Goal: Task Accomplishment & Management: Manage account settings

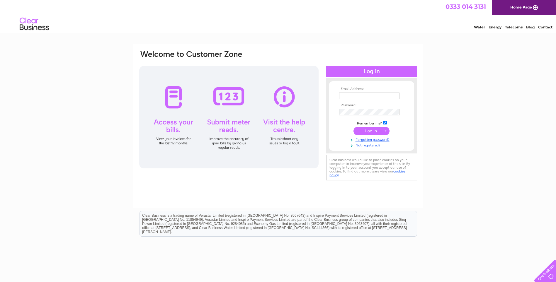
type input "info@thecurtainexchange.co.uk"
click at [374, 132] on input "submit" at bounding box center [372, 131] width 36 height 8
click at [372, 132] on input "submit" at bounding box center [372, 131] width 36 height 8
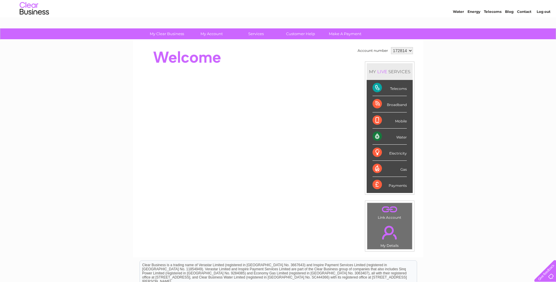
scroll to position [29, 0]
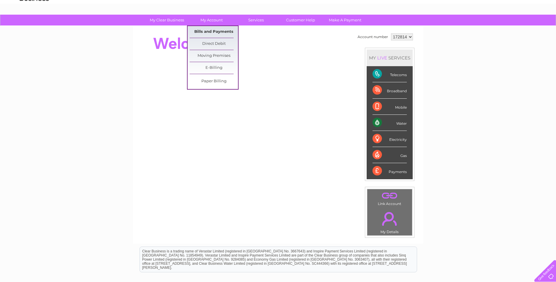
click at [217, 31] on link "Bills and Payments" at bounding box center [214, 32] width 48 height 12
click at [216, 31] on link "Bills and Payments" at bounding box center [214, 32] width 48 height 12
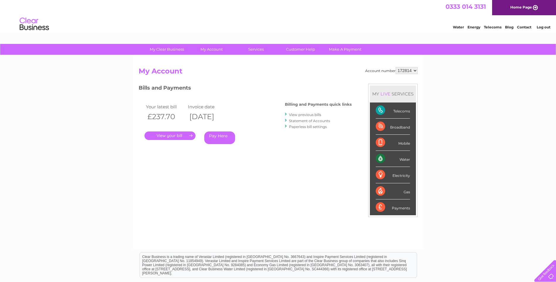
click at [177, 137] on link "." at bounding box center [170, 136] width 51 height 9
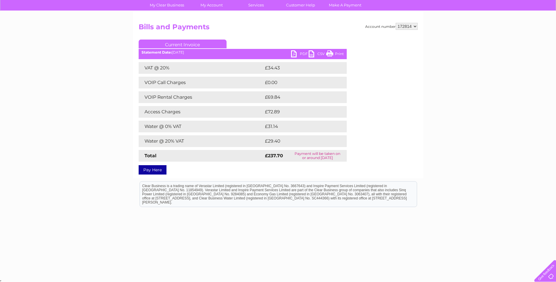
scroll to position [45, 0]
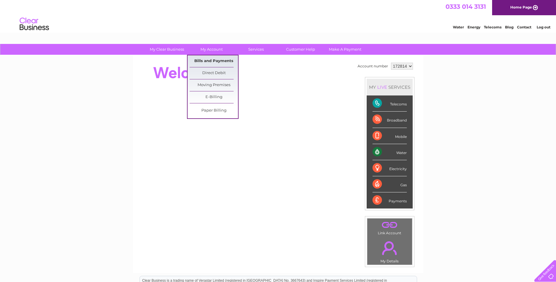
click at [197, 59] on link "Bills and Payments" at bounding box center [214, 61] width 48 height 12
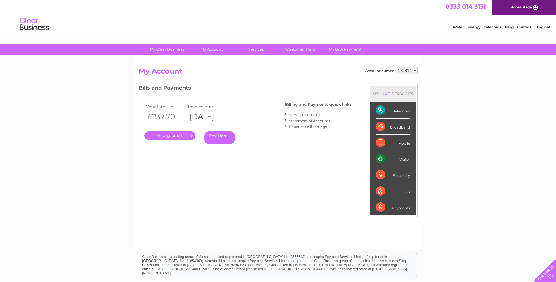
click at [303, 115] on link "View previous bills" at bounding box center [305, 115] width 32 height 4
click at [306, 115] on link "View previous bills" at bounding box center [305, 115] width 32 height 4
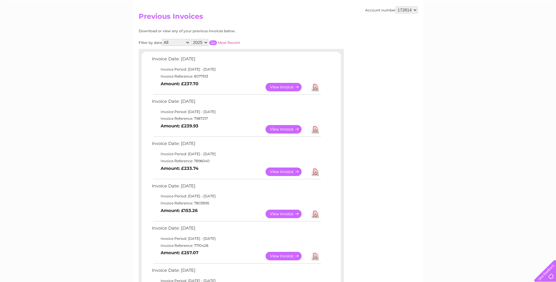
scroll to position [59, 0]
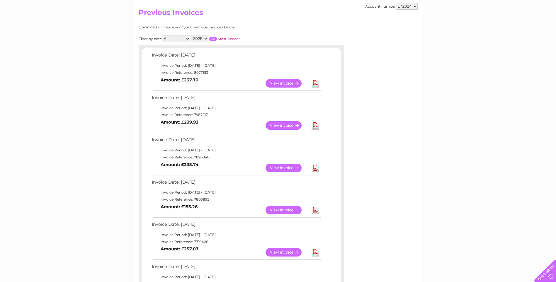
click at [290, 209] on link "View" at bounding box center [287, 210] width 43 height 9
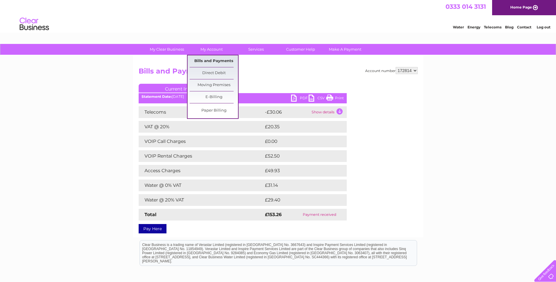
click at [210, 61] on link "Bills and Payments" at bounding box center [214, 61] width 48 height 12
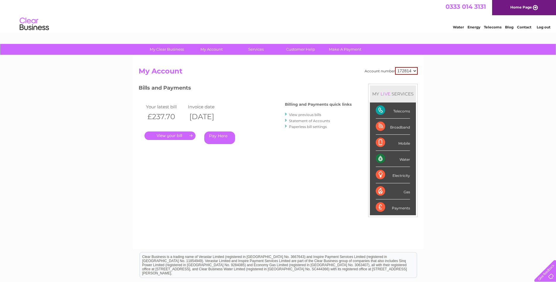
click at [178, 137] on link "." at bounding box center [170, 136] width 51 height 9
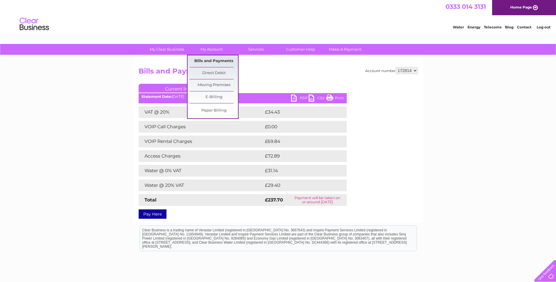
click at [217, 61] on link "Bills and Payments" at bounding box center [214, 61] width 48 height 12
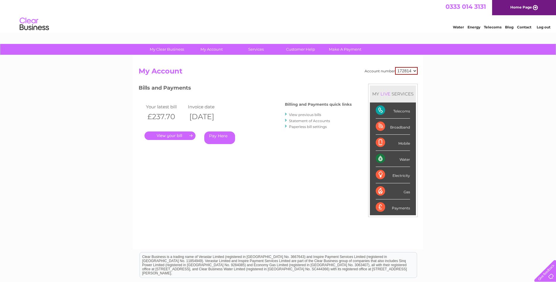
click at [170, 134] on link "." at bounding box center [170, 136] width 51 height 9
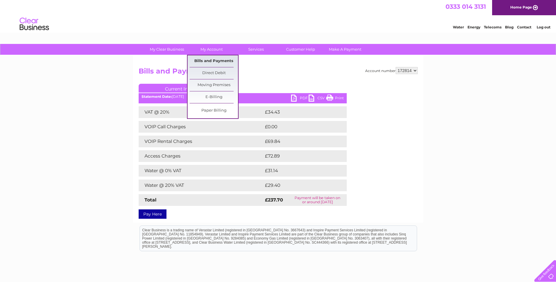
click at [211, 61] on link "Bills and Payments" at bounding box center [214, 61] width 48 height 12
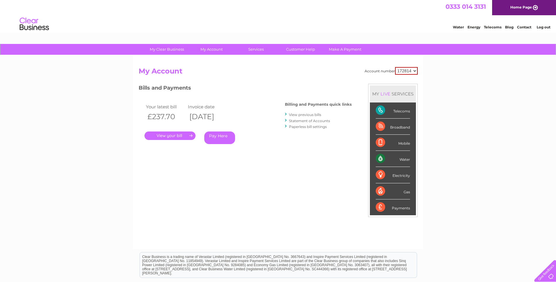
click at [294, 114] on link "View previous bills" at bounding box center [305, 115] width 32 height 4
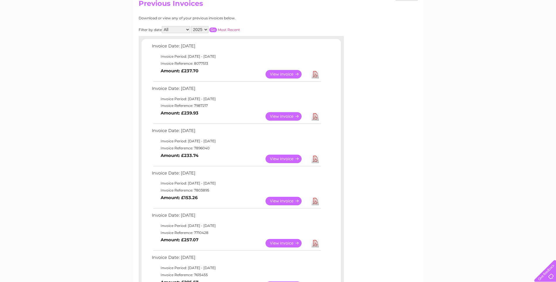
scroll to position [147, 0]
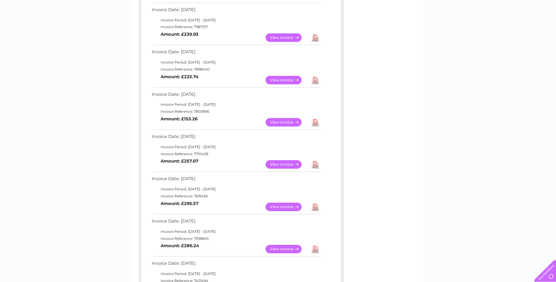
click at [287, 207] on link "View" at bounding box center [287, 207] width 43 height 9
